Goal: Find specific page/section: Find specific page/section

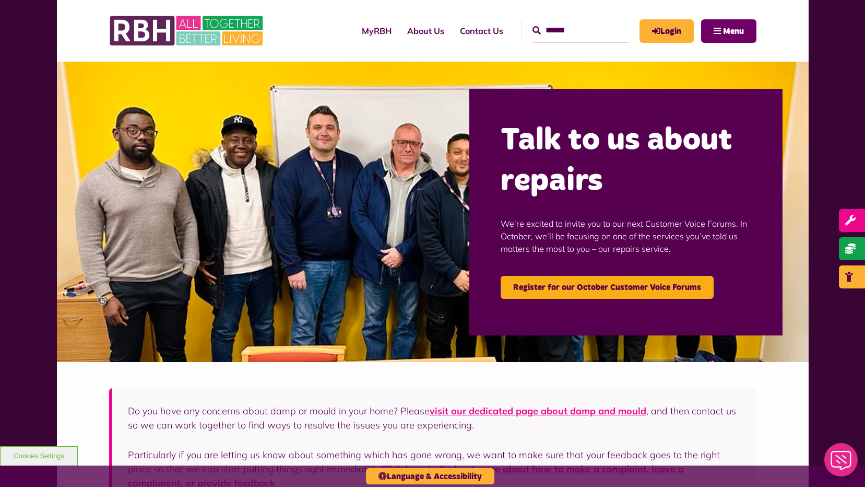
click at [732, 34] on span "Menu" at bounding box center [733, 31] width 21 height 8
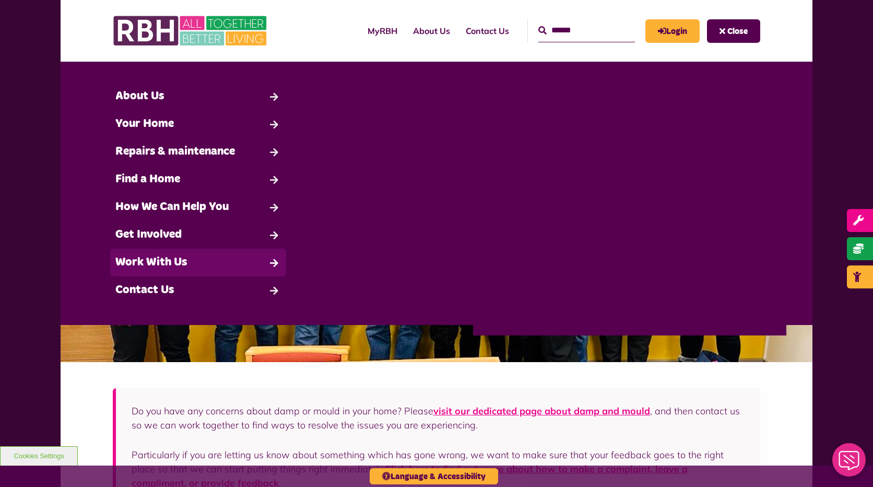
click at [207, 264] on link "Work With Us" at bounding box center [198, 263] width 176 height 28
click at [179, 260] on link "Work With Us" at bounding box center [198, 263] width 176 height 28
click at [275, 262] on link "Work With Us" at bounding box center [198, 263] width 176 height 28
click at [276, 262] on link "Work With Us" at bounding box center [198, 263] width 176 height 28
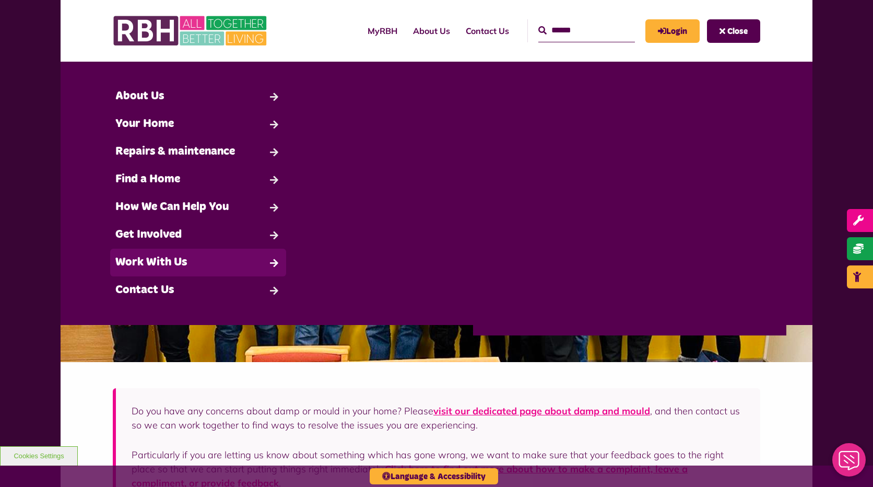
click at [169, 260] on link "Work With Us" at bounding box center [198, 263] width 176 height 28
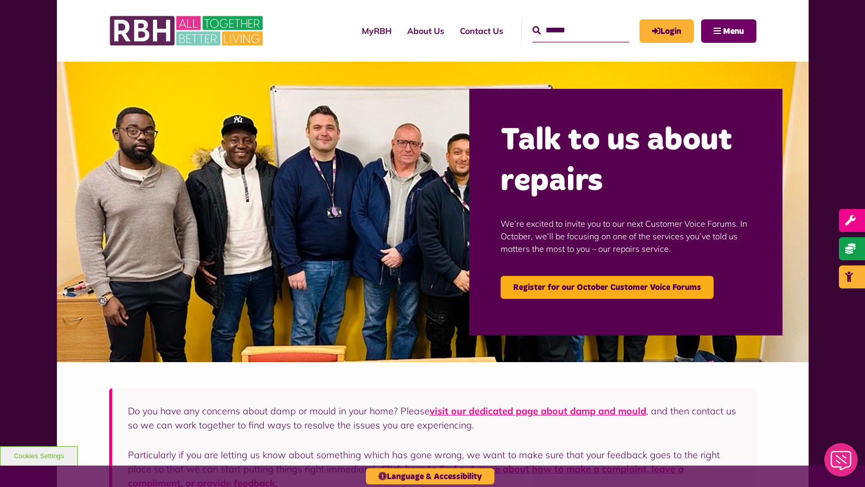
click at [718, 31] on button "Menu" at bounding box center [728, 30] width 55 height 23
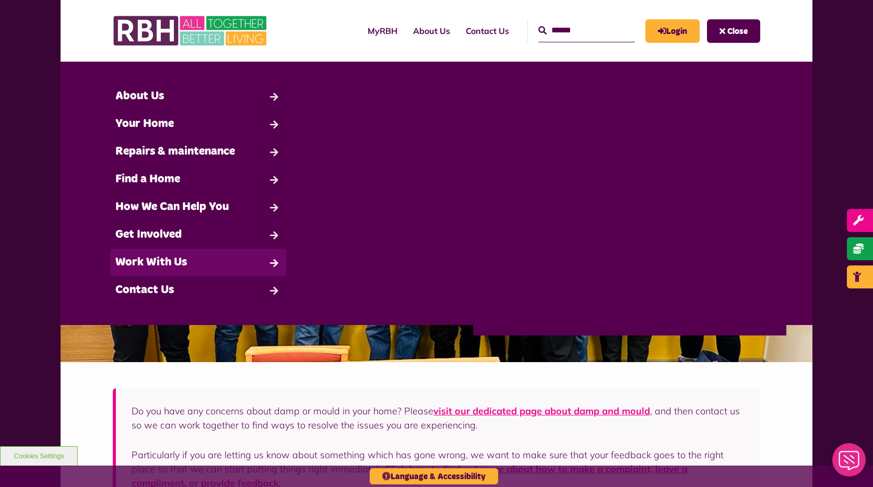
click at [150, 257] on link "Work With Us" at bounding box center [198, 263] width 176 height 28
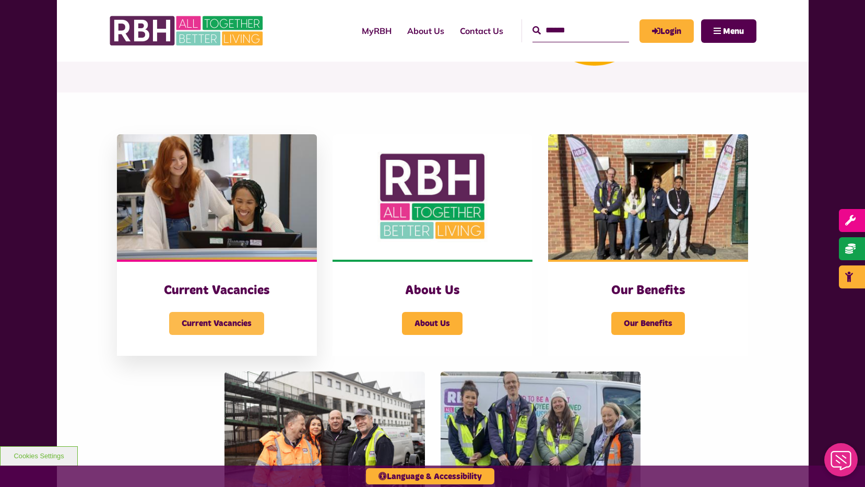
scroll to position [157, 0]
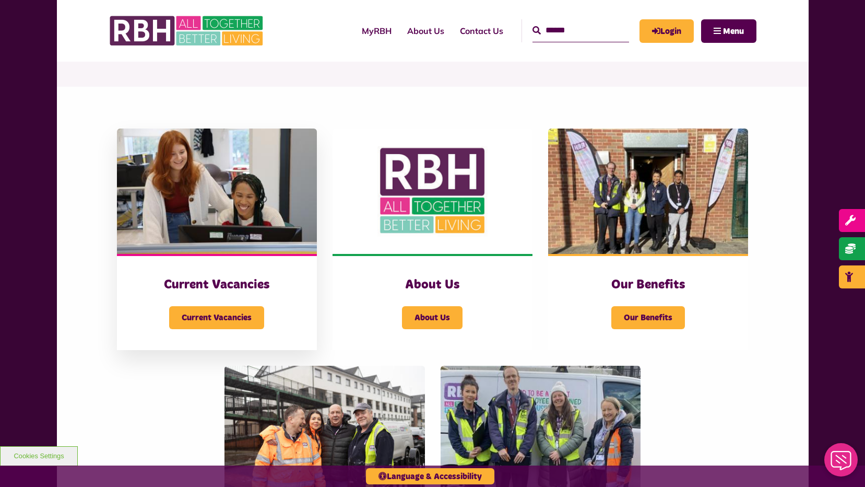
click at [228, 285] on h3 "Current Vacancies" at bounding box center [217, 285] width 158 height 16
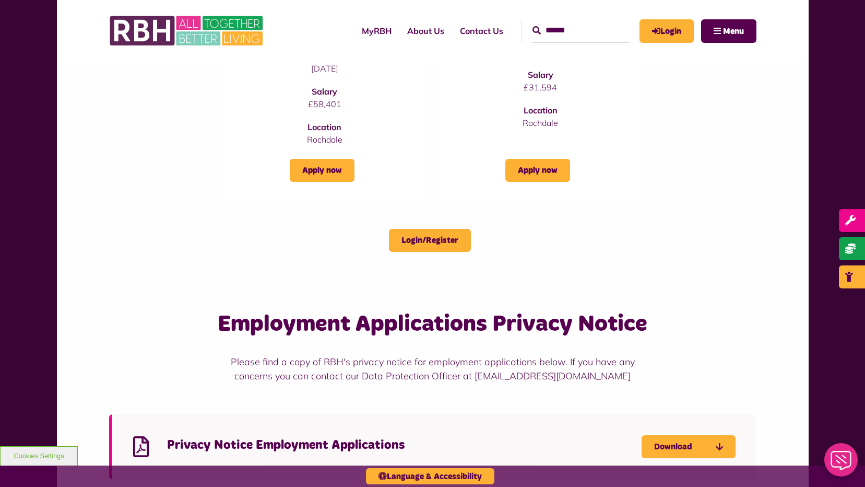
scroll to position [470, 0]
